Goal: Find specific page/section: Find specific page/section

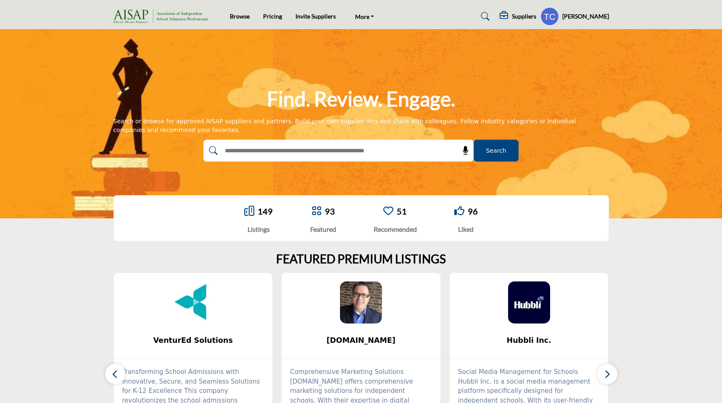
click at [559, 21] on profile-featured-9d57d186-dcdc-4fd1-8698-ebbedcf867ab "Show hide supplier dropdown" at bounding box center [550, 16] width 19 height 19
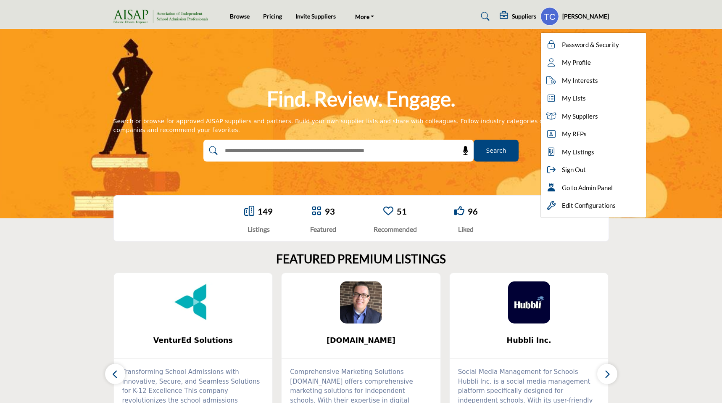
click at [528, 13] on h5 "Suppliers" at bounding box center [524, 17] width 24 height 8
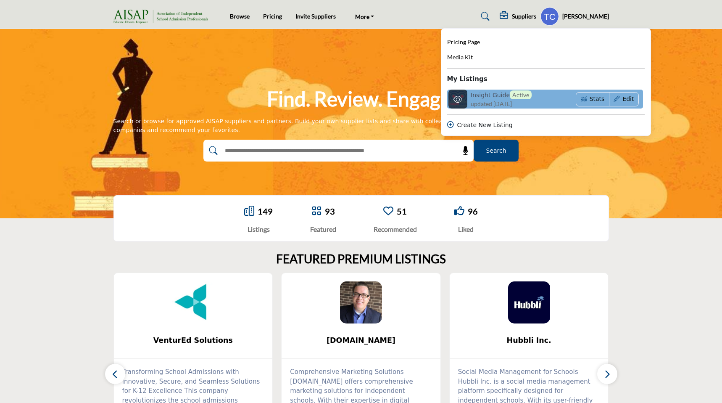
click at [506, 103] on span "updated [DATE]" at bounding box center [491, 103] width 41 height 9
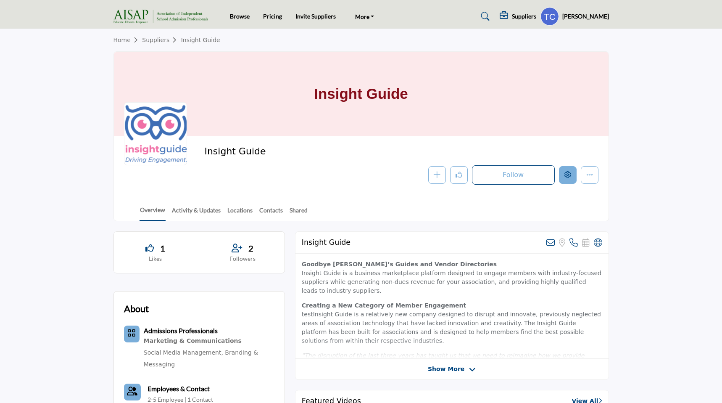
click at [566, 181] on button "Edit company" at bounding box center [568, 175] width 18 height 18
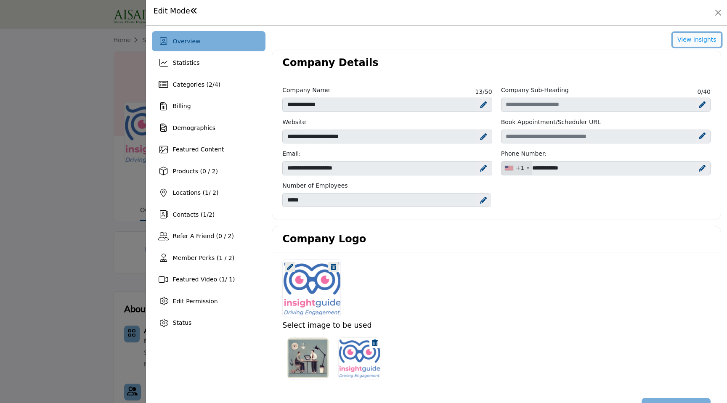
click at [693, 40] on button "View Insights" at bounding box center [696, 40] width 48 height 14
